Goal: Information Seeking & Learning: Learn about a topic

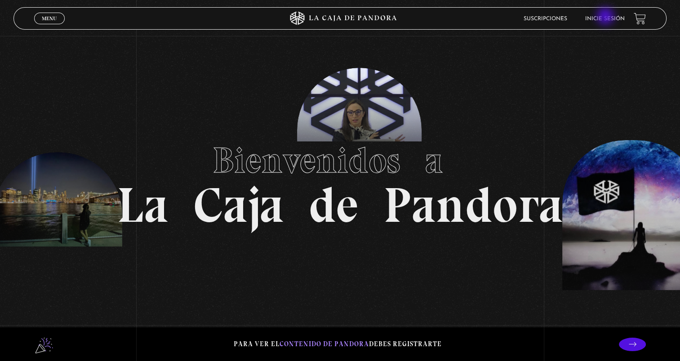
click at [606, 17] on link "Inicie sesión" at bounding box center [605, 18] width 40 height 5
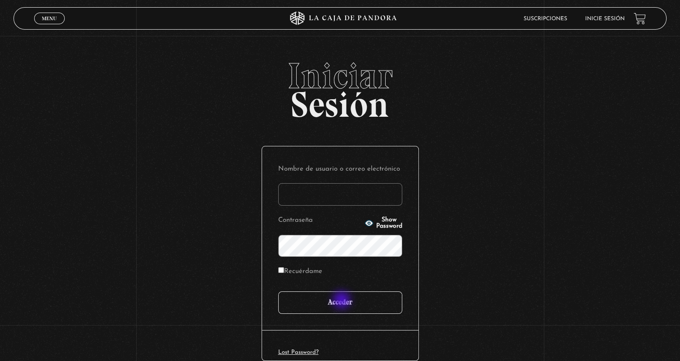
type input "[DOMAIN_NAME][EMAIL_ADDRESS][DOMAIN_NAME]"
click at [342, 301] on input "Acceder" at bounding box center [340, 303] width 124 height 22
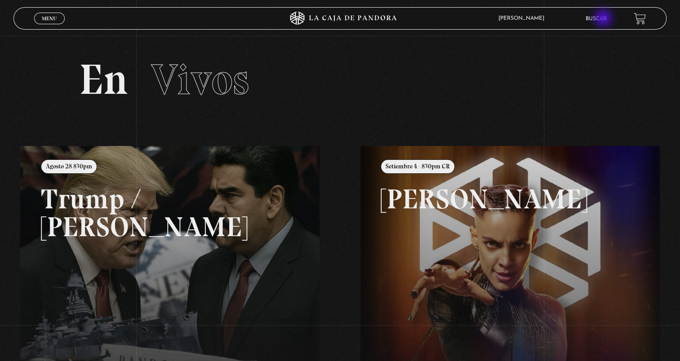
click at [604, 19] on link "Buscar" at bounding box center [596, 18] width 21 height 5
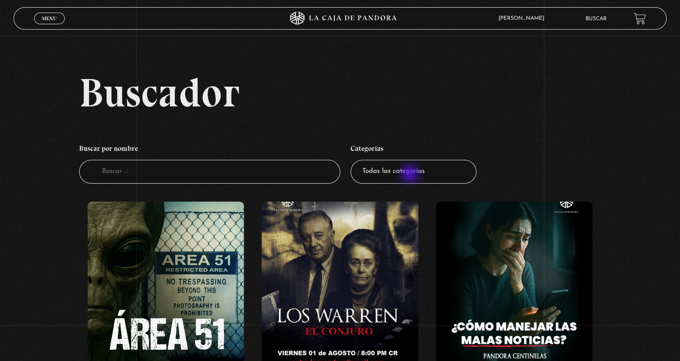
click at [411, 175] on select "Todas las categorías 11:11 Humanitario (1) Amo los Lunes (2) Análisis de series…" at bounding box center [414, 172] width 126 height 24
select select "mundo-espiritual"
click at [354, 160] on select "Todas las categorías 11:11 Humanitario (1) Amo los Lunes (2) Análisis de series…" at bounding box center [414, 172] width 126 height 24
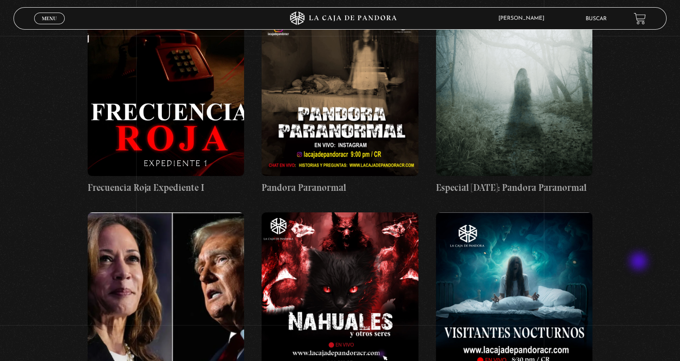
scroll to position [180, 0]
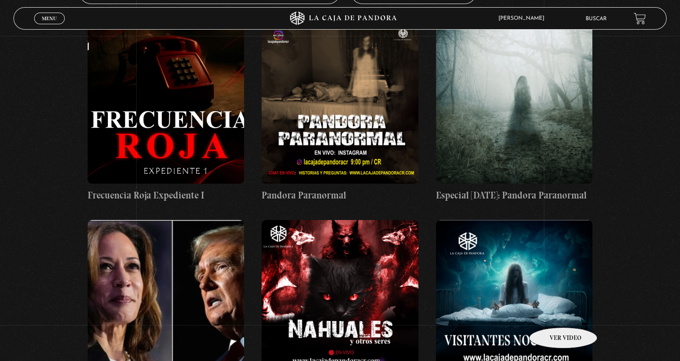
click at [550, 311] on figure at bounding box center [514, 301] width 157 height 162
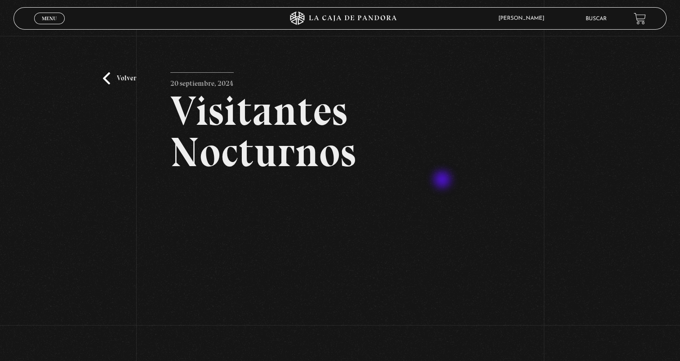
scroll to position [45, 0]
